Goal: Task Accomplishment & Management: Manage account settings

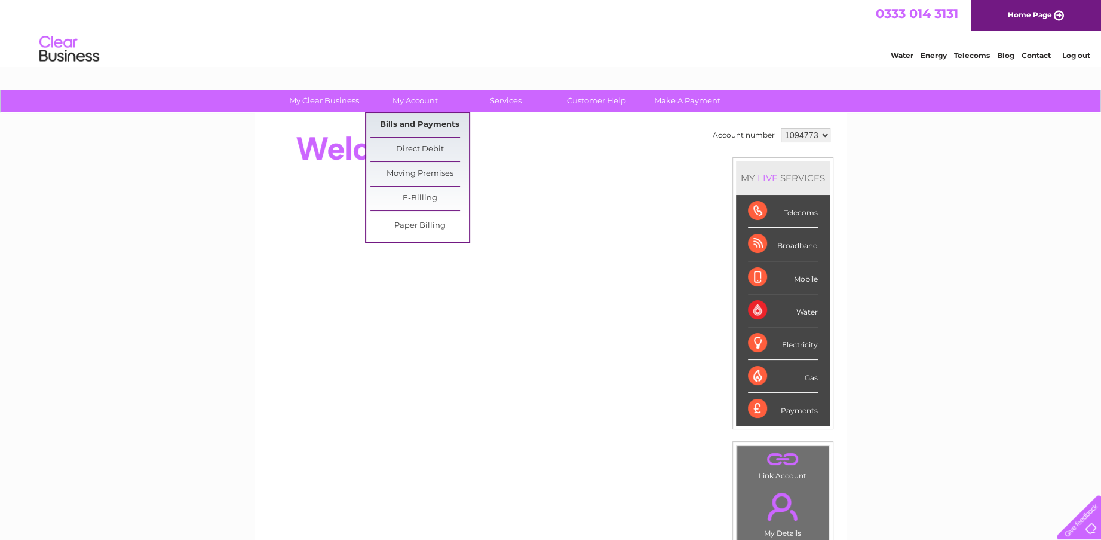
click at [415, 124] on link "Bills and Payments" at bounding box center [419, 125] width 99 height 24
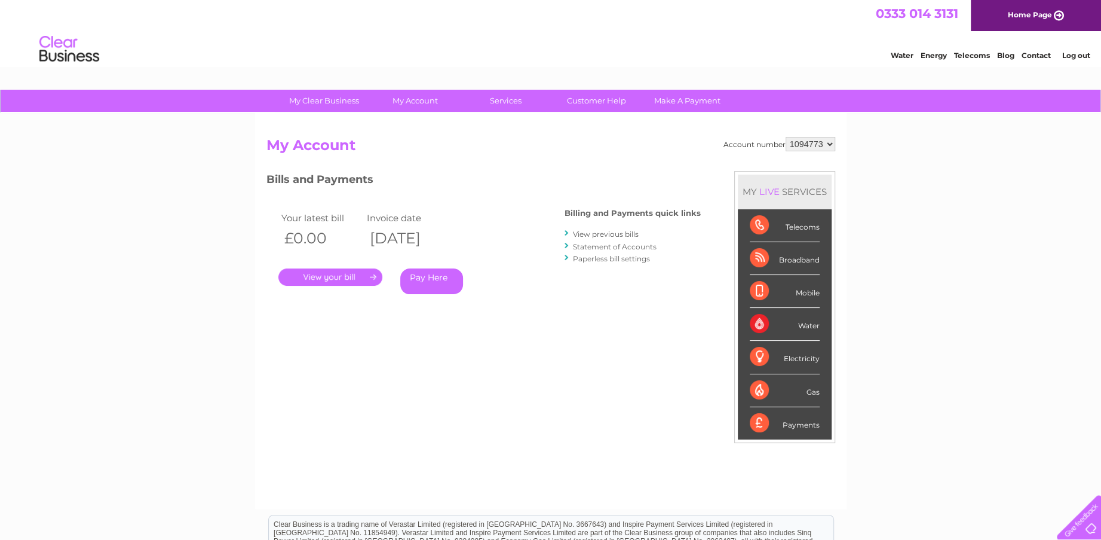
click at [347, 276] on link "." at bounding box center [330, 276] width 104 height 17
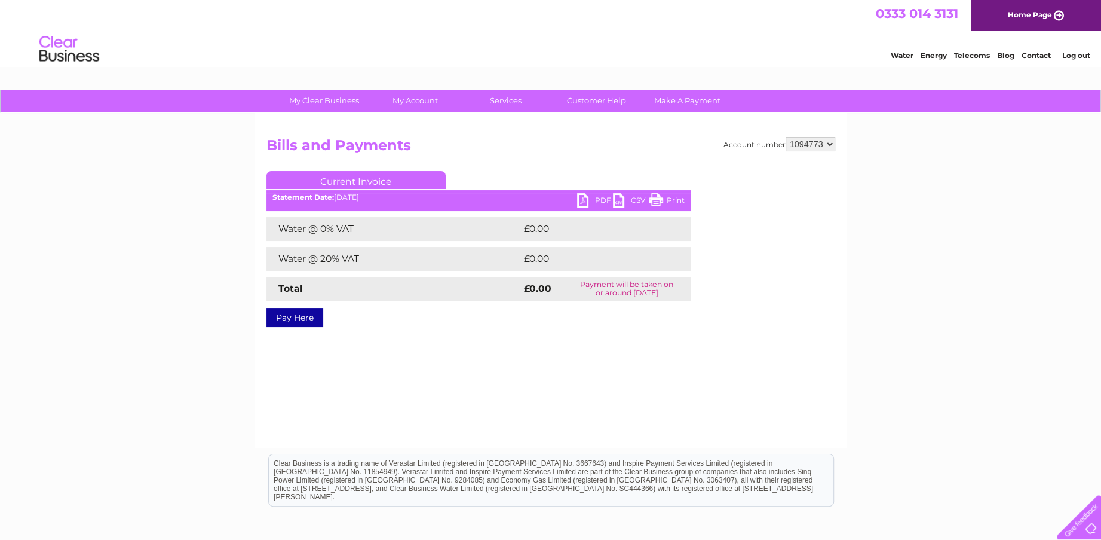
click at [605, 199] on link "PDF" at bounding box center [595, 201] width 36 height 17
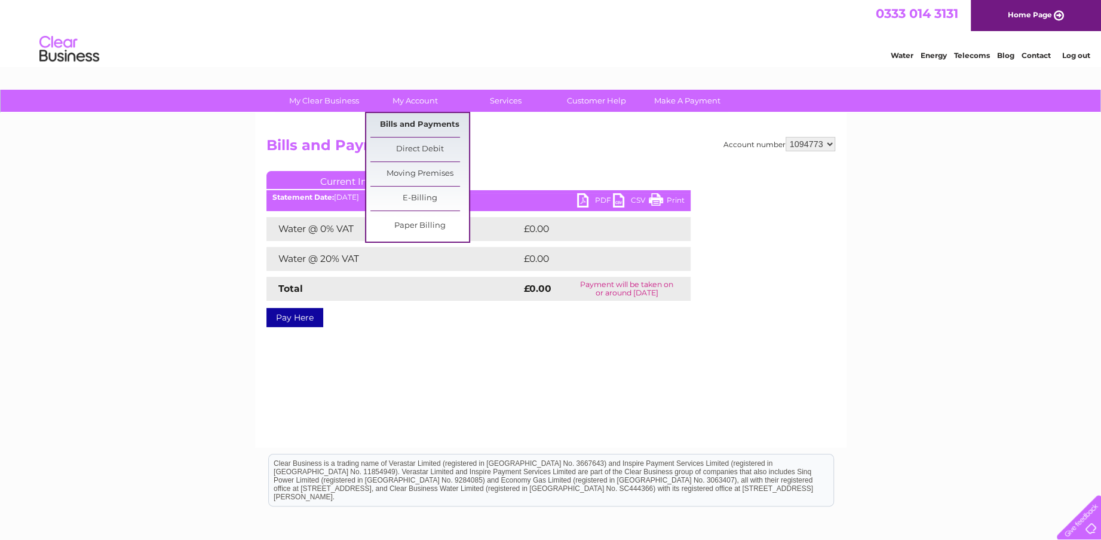
click at [418, 124] on link "Bills and Payments" at bounding box center [419, 125] width 99 height 24
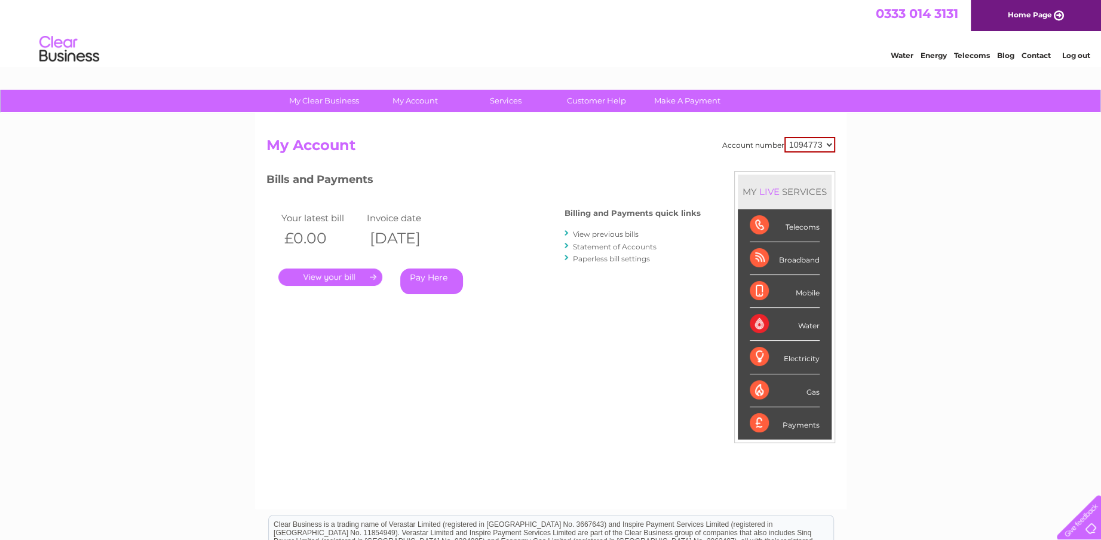
click at [616, 235] on link "View previous bills" at bounding box center [606, 233] width 66 height 9
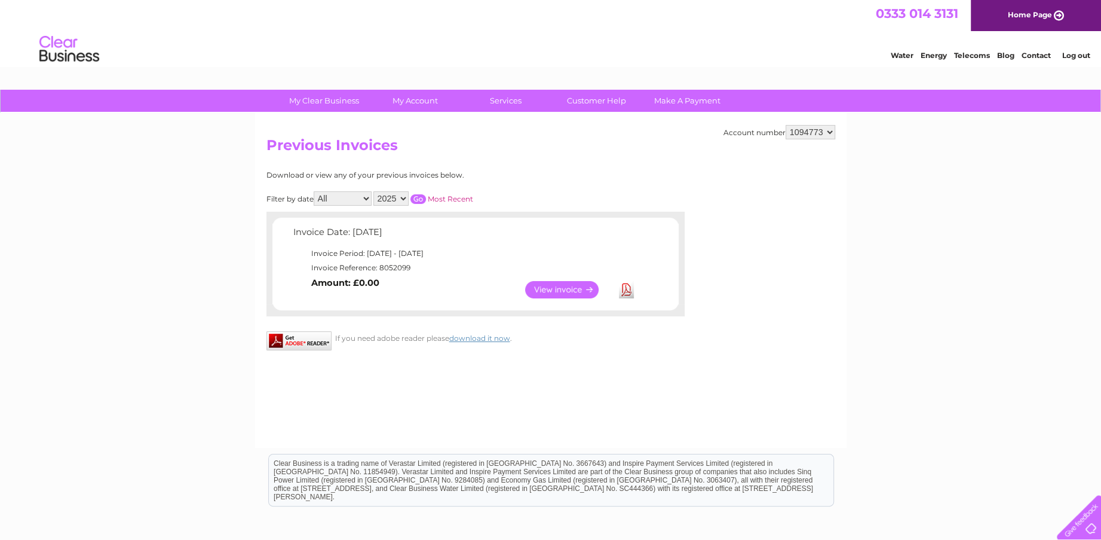
click at [405, 195] on select "2025 2023 2022" at bounding box center [390, 198] width 35 height 14
click at [365, 198] on select "All January February March April May June July August September October Novembe…" at bounding box center [343, 198] width 58 height 14
select select "6"
click at [315, 191] on select "All January February March April May June July August September October Novembe…" at bounding box center [343, 198] width 58 height 14
click at [552, 290] on link "View" at bounding box center [569, 289] width 88 height 17
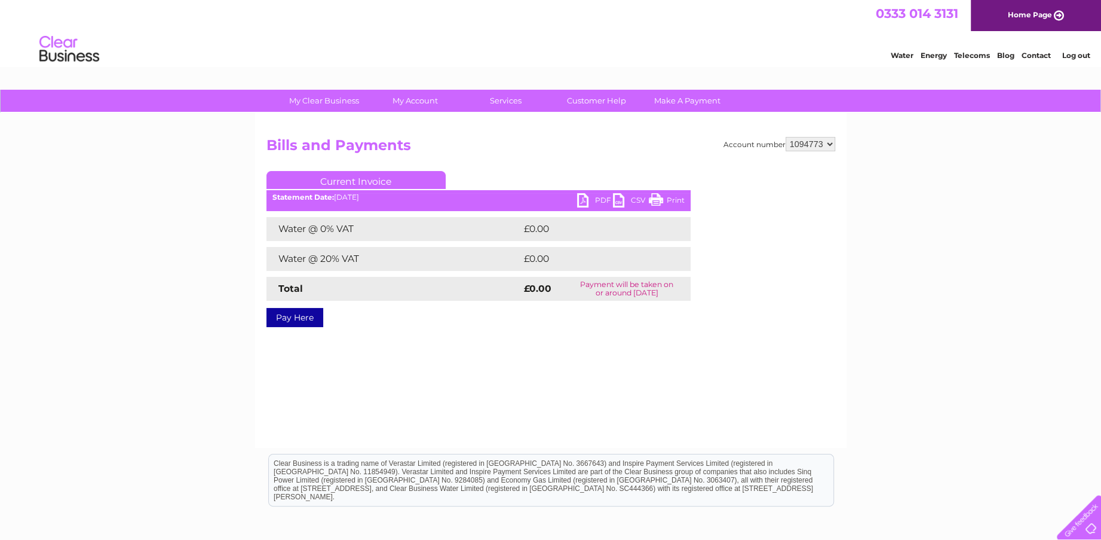
click at [599, 197] on link "PDF" at bounding box center [595, 201] width 36 height 17
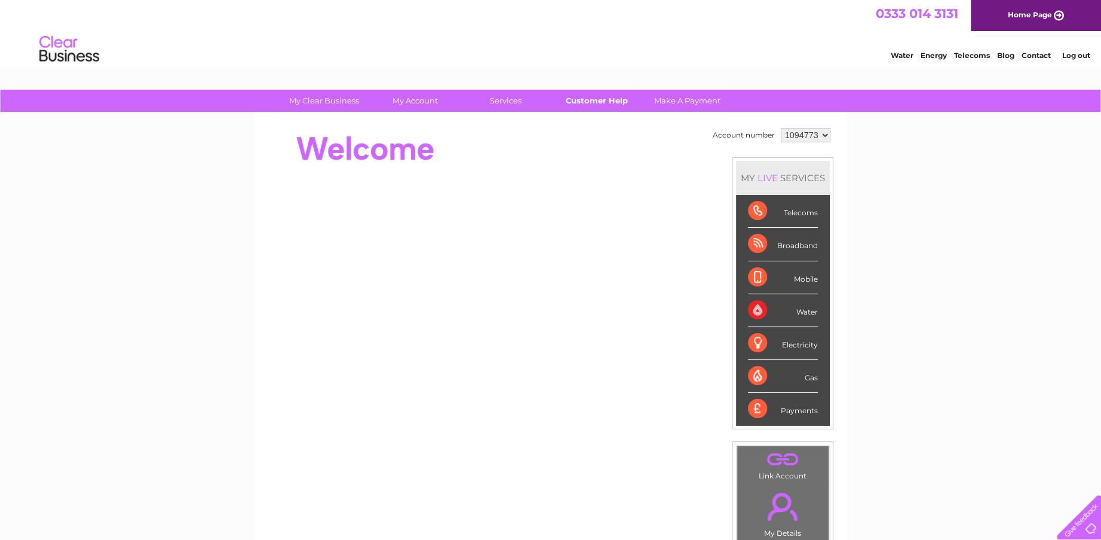
click at [600, 99] on link "Customer Help" at bounding box center [596, 101] width 99 height 22
